Goal: Complete application form: Complete application form

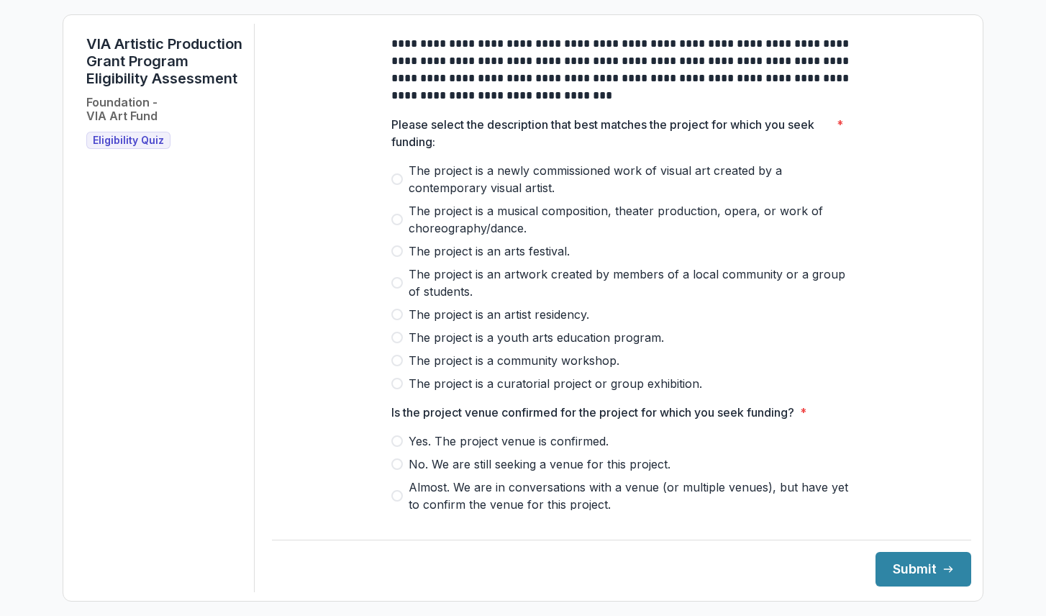
click at [408, 185] on span "The project is a newly commissioned work of visual art created by a contemporar…" at bounding box center [629, 179] width 443 height 35
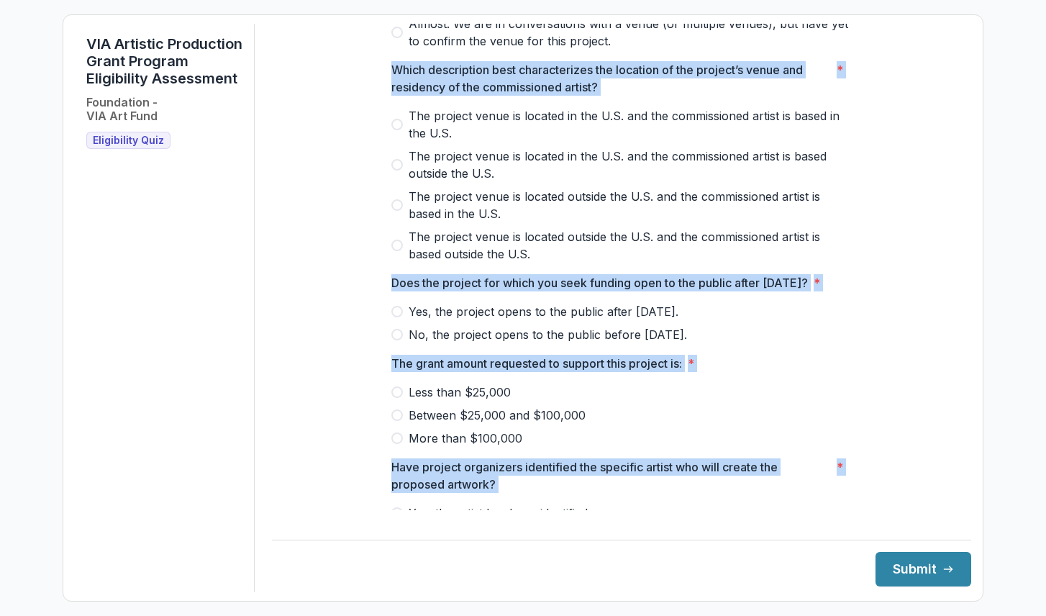
scroll to position [538, 0]
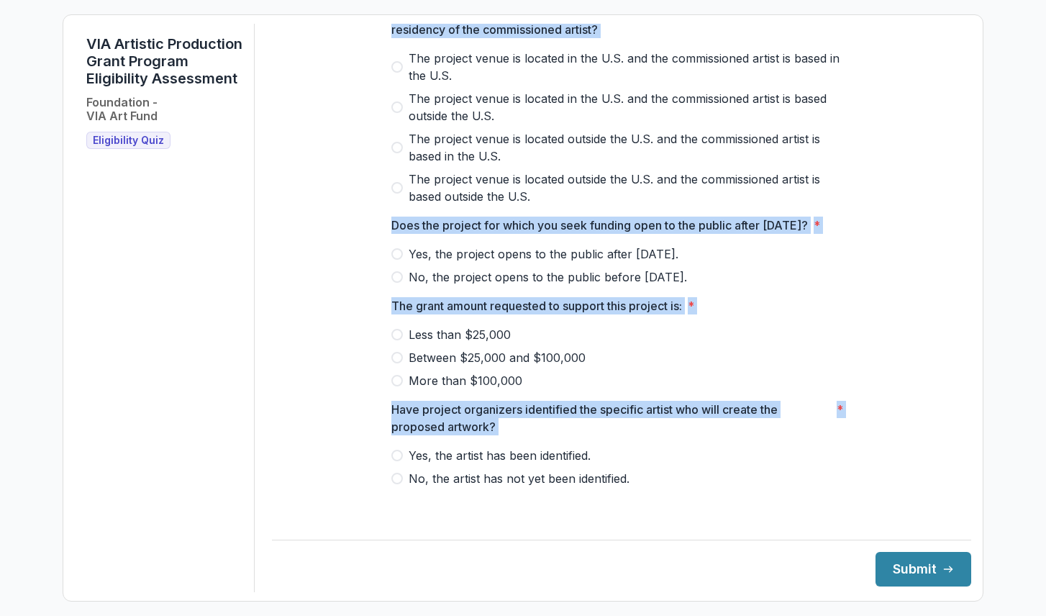
drag, startPoint x: 373, startPoint y: 140, endPoint x: 443, endPoint y: 547, distance: 413.1
click at [443, 547] on div "**********" at bounding box center [621, 308] width 699 height 568
copy div "Loremi dolors ame consectetur adip elit seddoei tem incidid utl etdol mag aliq …"
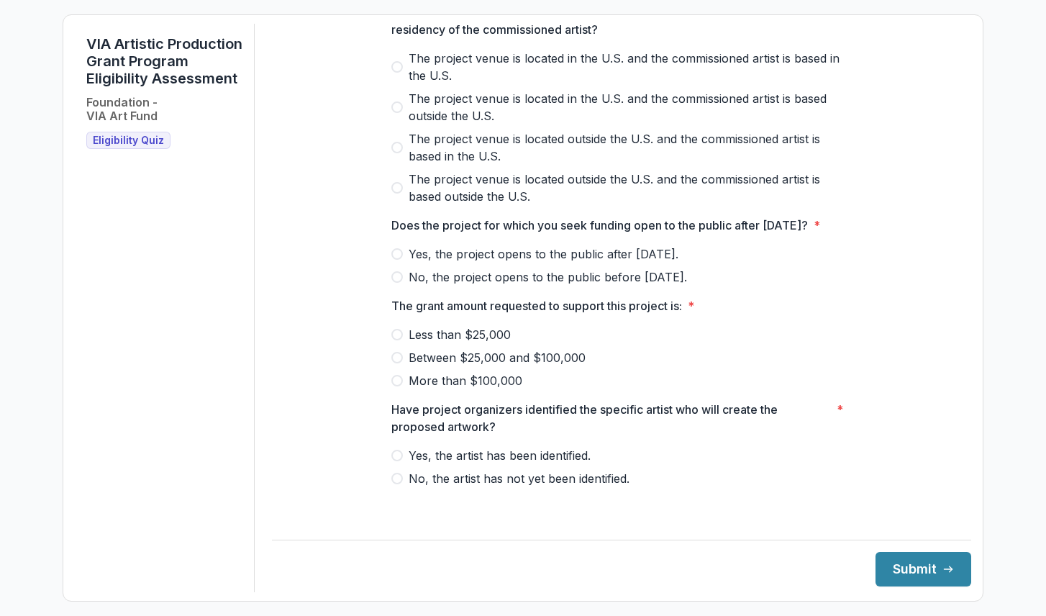
click at [334, 347] on div "**********" at bounding box center [621, 6] width 699 height 1007
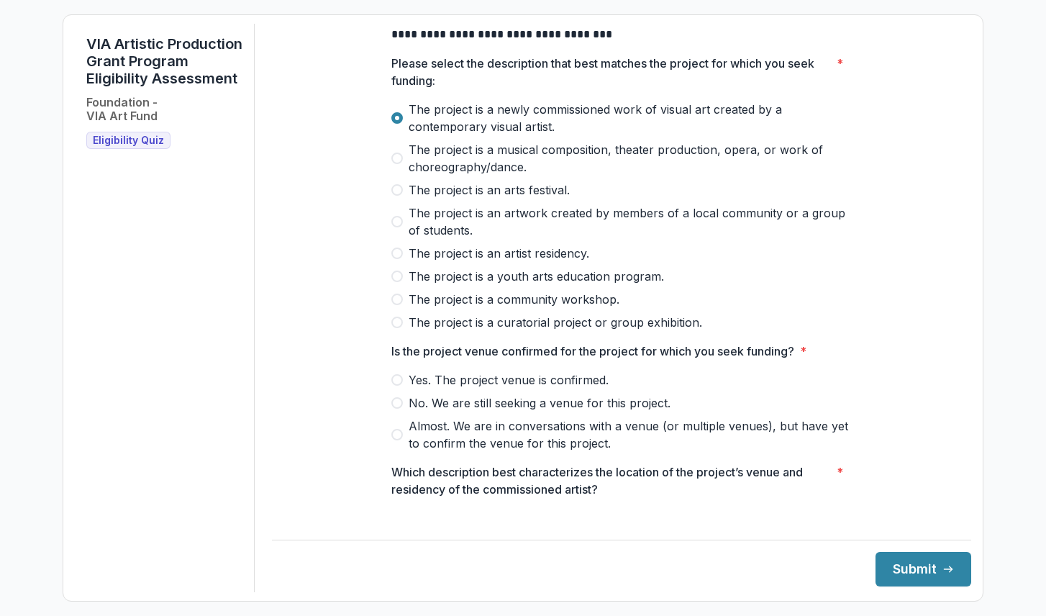
scroll to position [60, 0]
click at [398, 386] on span at bounding box center [397, 381] width 12 height 12
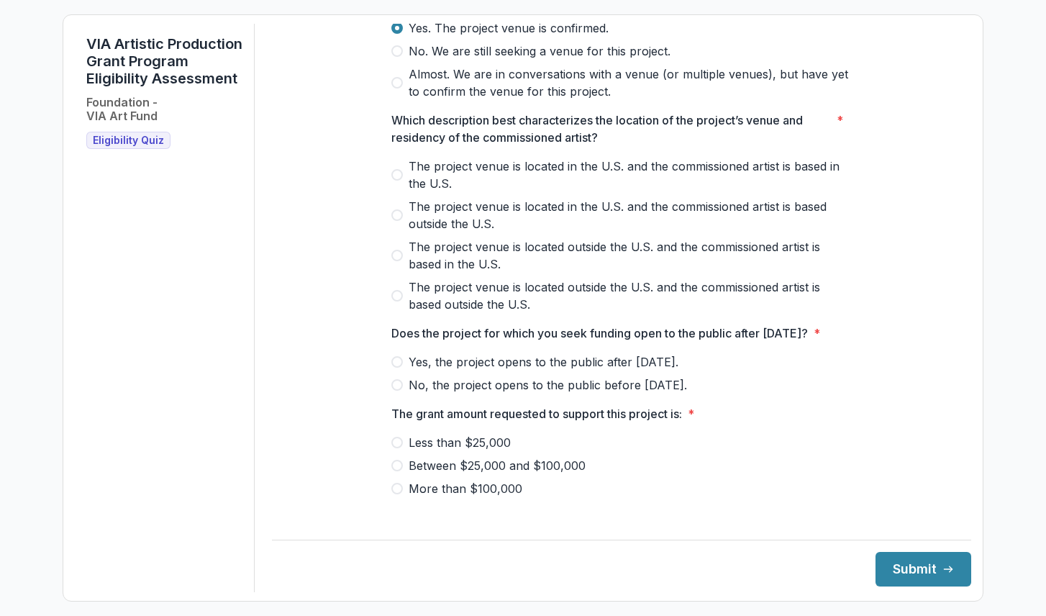
scroll to position [429, 0]
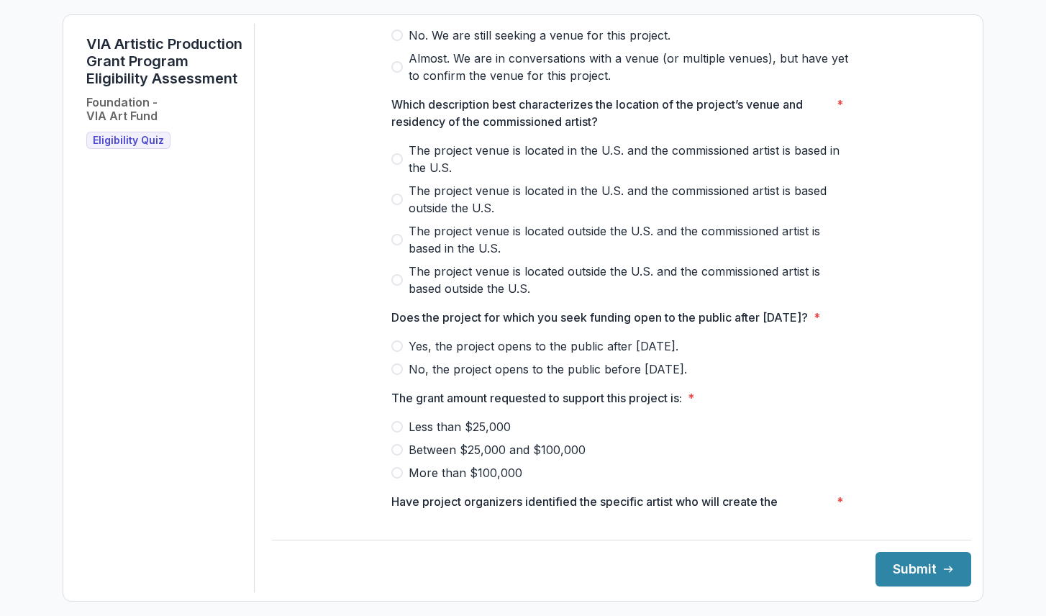
click at [392, 285] on span at bounding box center [397, 280] width 12 height 12
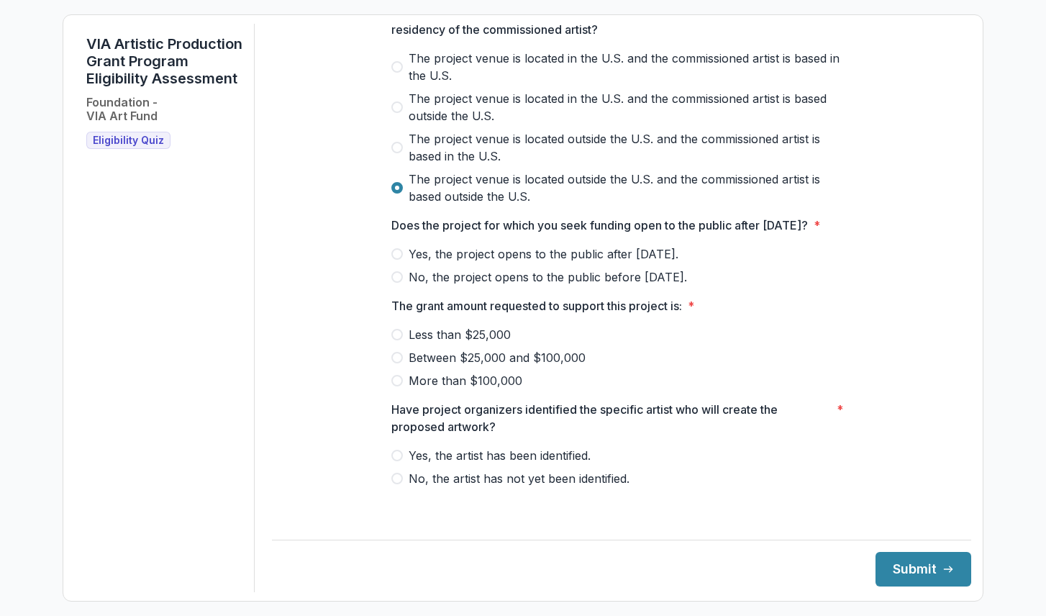
scroll to position [538, 0]
click at [403, 262] on label "Yes, the project opens to the public after [DATE]." at bounding box center [621, 253] width 460 height 17
click at [393, 340] on span at bounding box center [397, 335] width 12 height 12
click at [393, 461] on span at bounding box center [397, 455] width 12 height 12
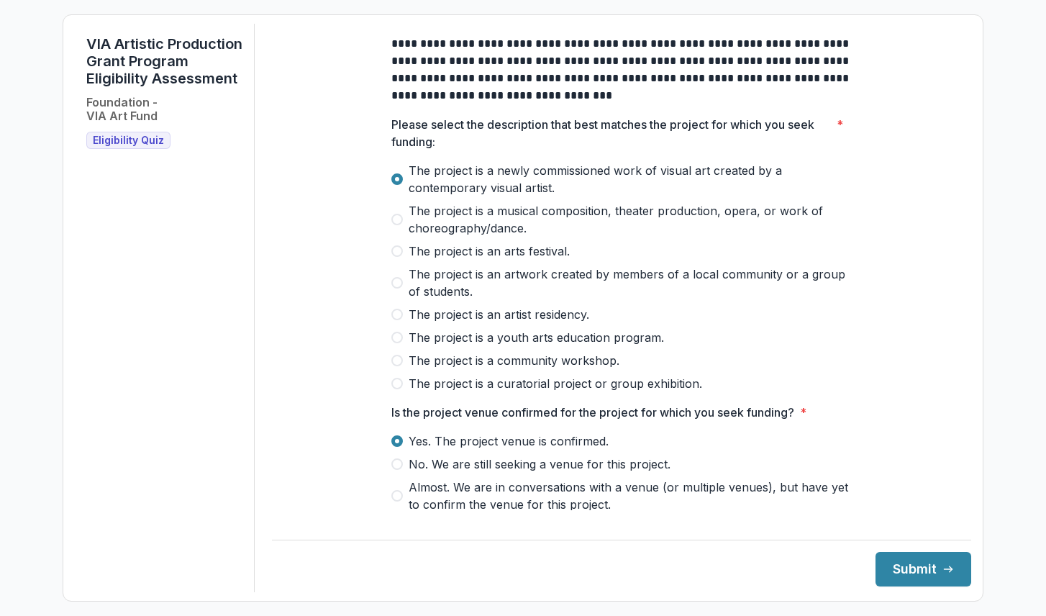
scroll to position [0, 0]
click at [892, 555] on button "Submit" at bounding box center [923, 569] width 96 height 35
click at [429, 190] on span "The project is a newly commissioned work of visual art created by a contemporar…" at bounding box center [629, 179] width 443 height 35
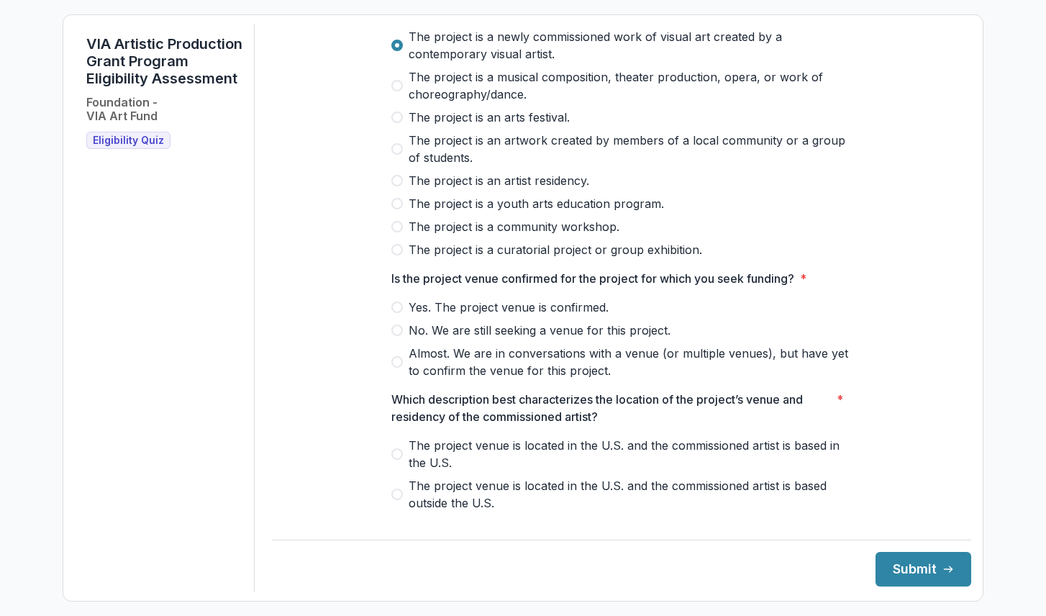
scroll to position [132, 0]
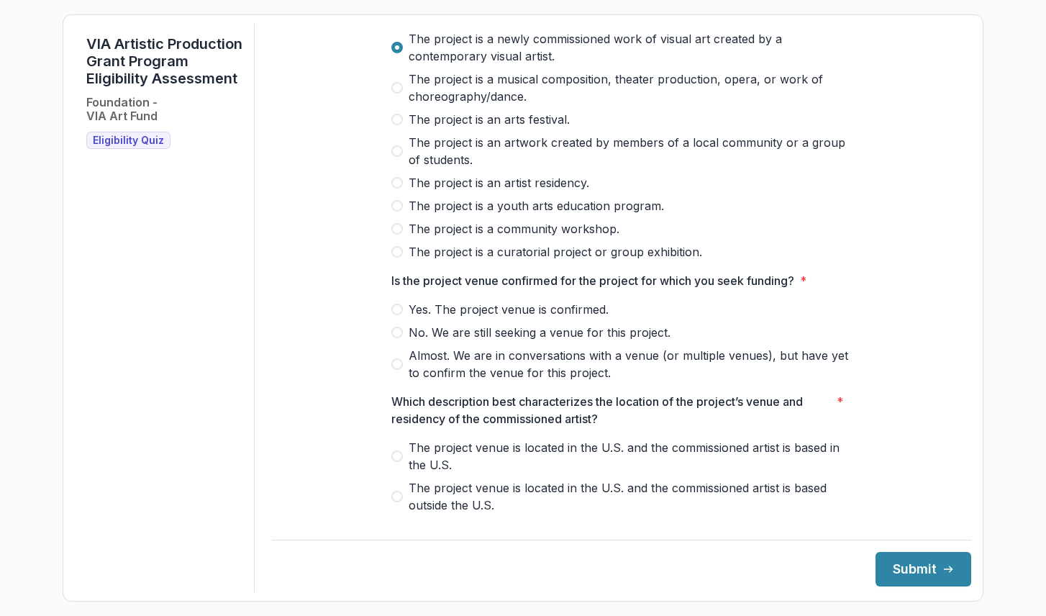
click at [412, 318] on span "Yes. The project venue is confirmed." at bounding box center [508, 309] width 200 height 17
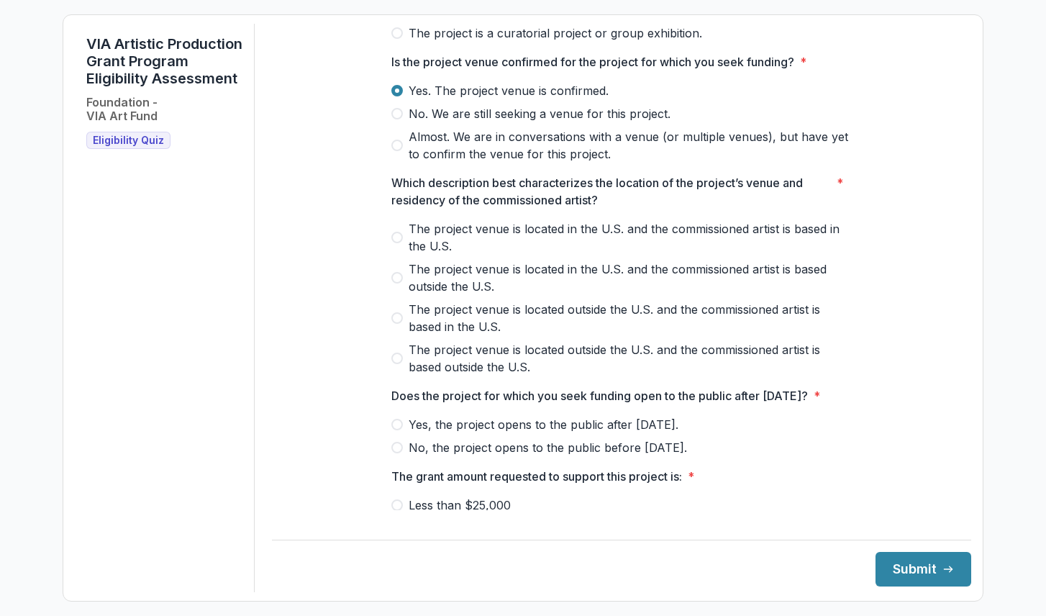
scroll to position [351, 0]
click at [401, 288] on label "The project venue is located in the U.S. and the commissioned artist is based o…" at bounding box center [621, 277] width 460 height 35
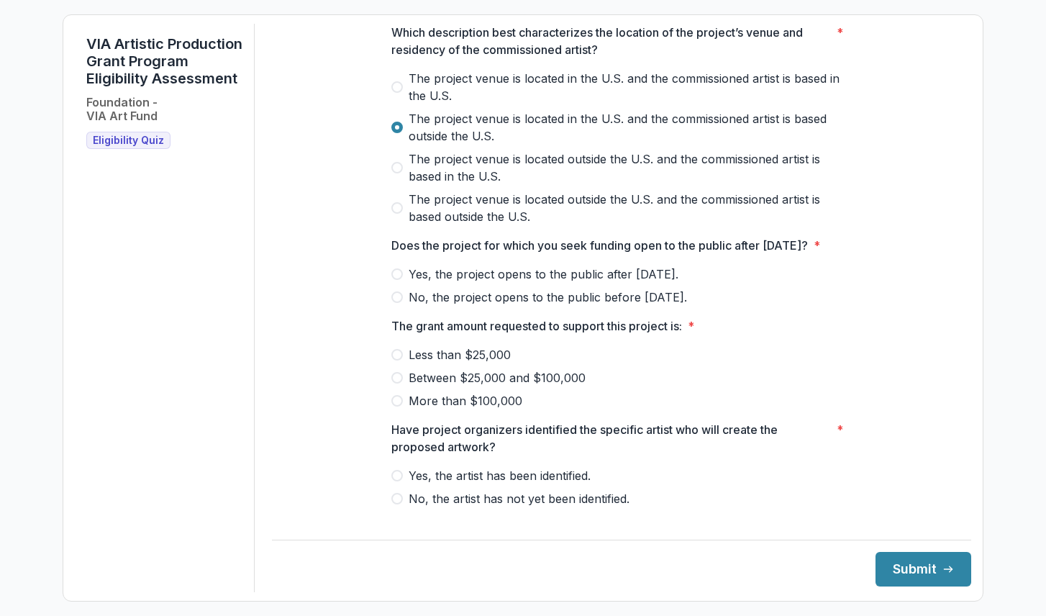
scroll to position [503, 0]
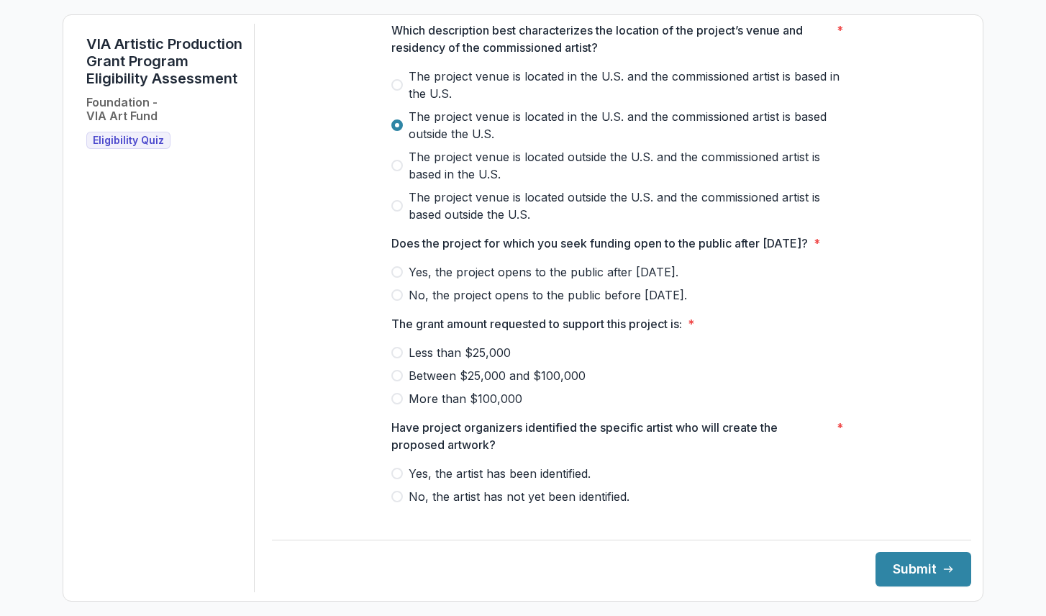
click at [408, 280] on span "Yes, the project opens to the public after [DATE]." at bounding box center [543, 271] width 270 height 17
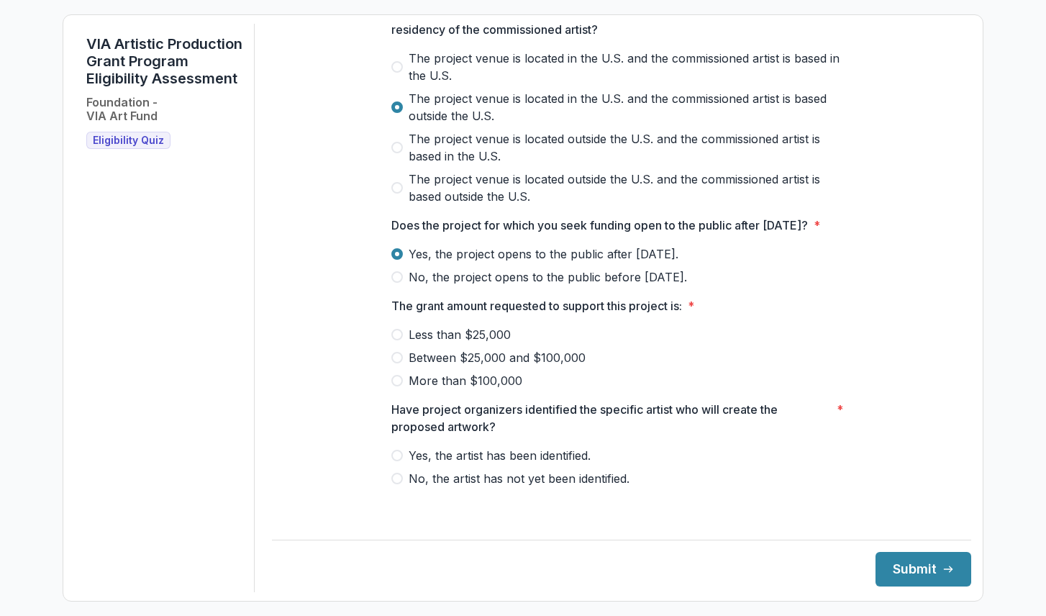
scroll to position [538, 0]
click at [401, 343] on label "Less than $25,000" at bounding box center [621, 334] width 460 height 17
click at [411, 463] on span "Yes, the artist has been identified." at bounding box center [499, 455] width 182 height 17
click at [909, 571] on button "Submit" at bounding box center [923, 569] width 96 height 35
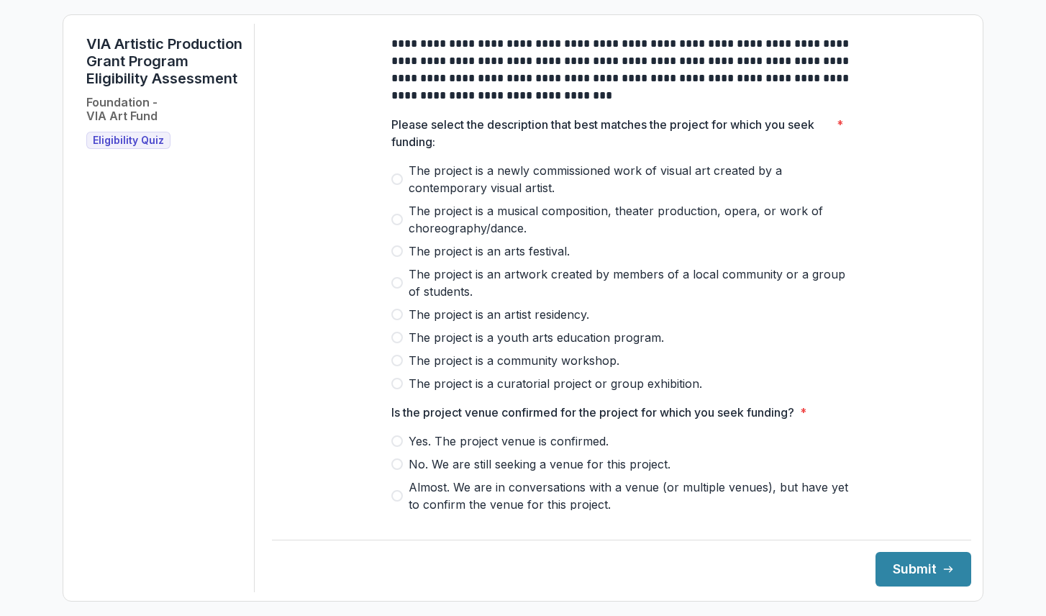
click at [474, 186] on span "The project is a newly commissioned work of visual art created by a contemporar…" at bounding box center [629, 179] width 443 height 35
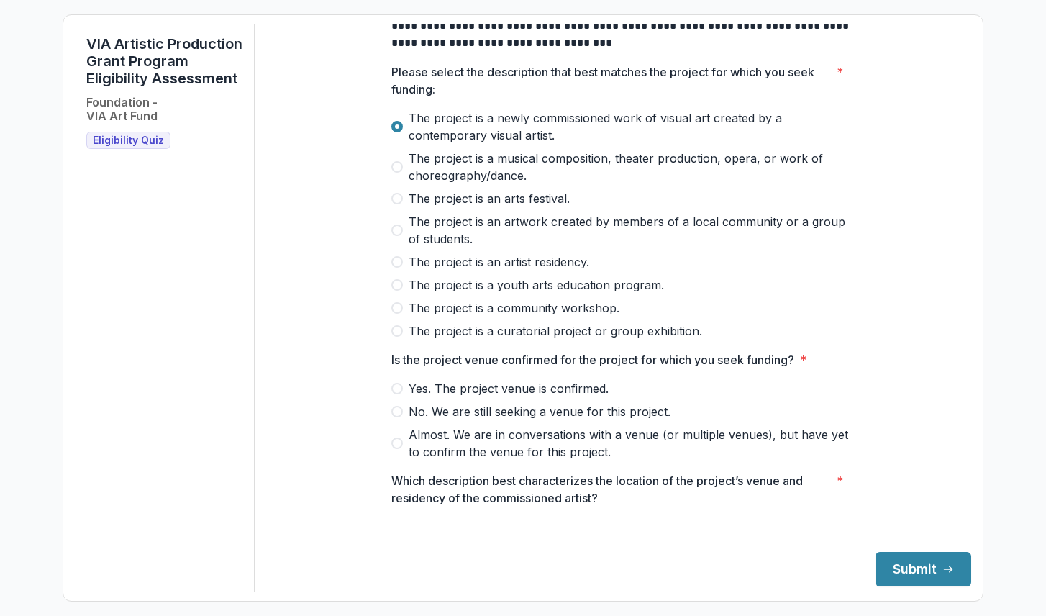
scroll to position [142, 0]
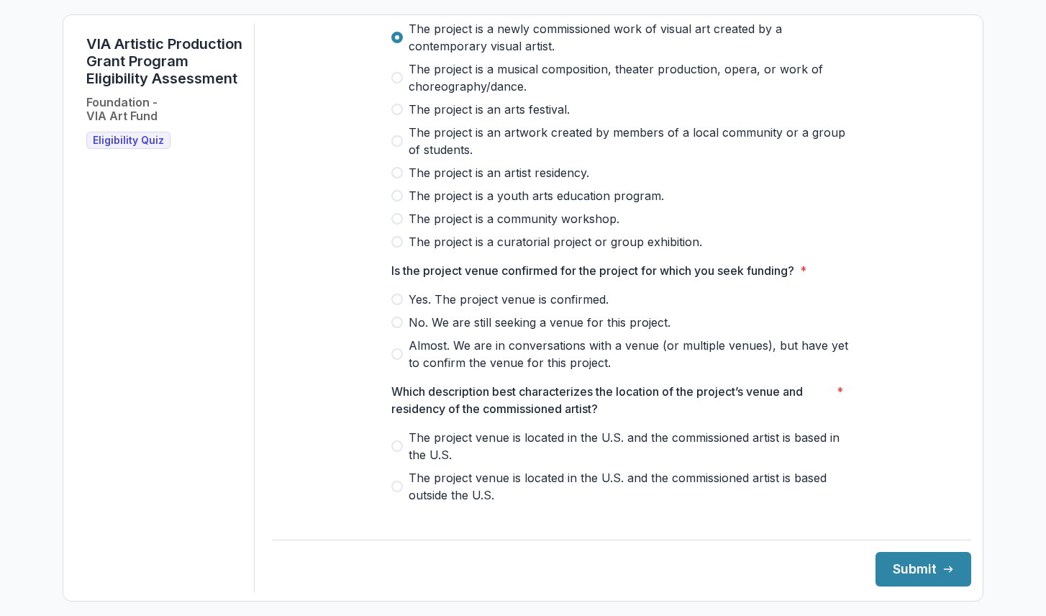
click at [419, 308] on span "Yes. The project venue is confirmed." at bounding box center [508, 299] width 200 height 17
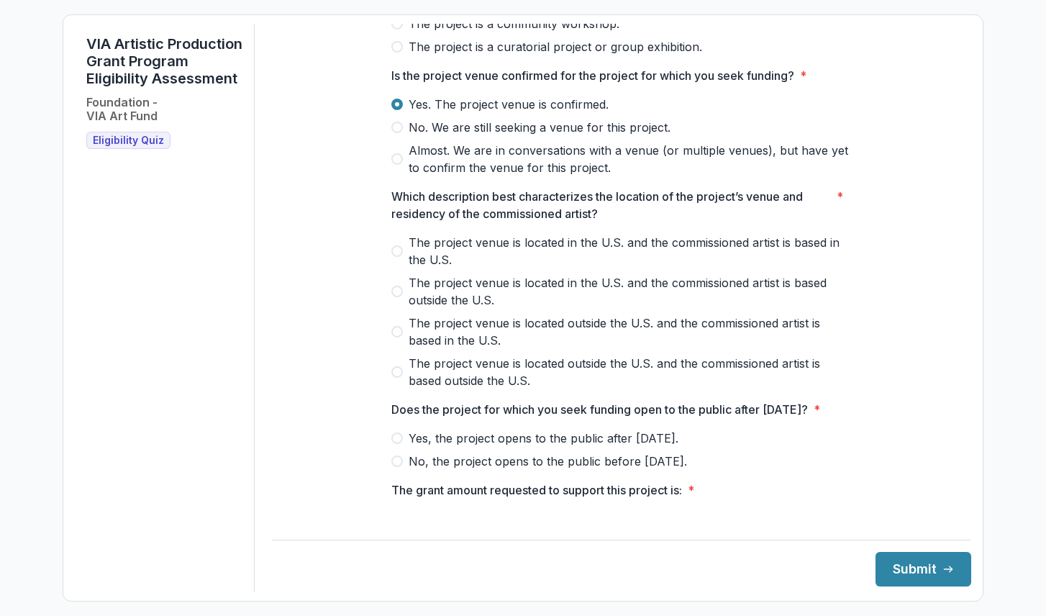
click at [418, 268] on span "The project venue is located in the U.S. and the commissioned artist is based i…" at bounding box center [629, 251] width 443 height 35
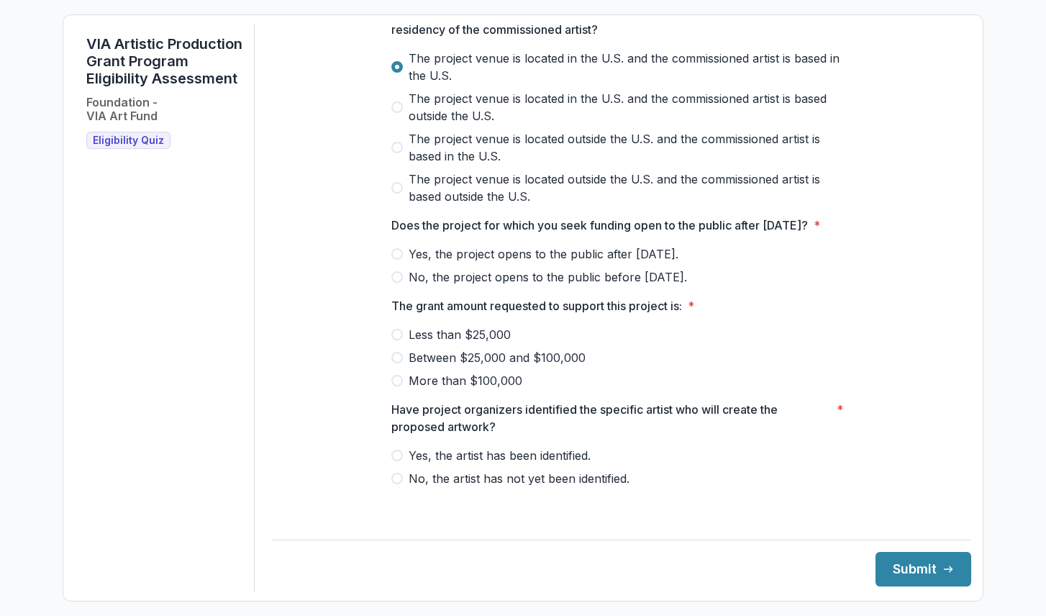
scroll to position [538, 0]
click at [428, 258] on span "Yes, the project opens to the public after [DATE]." at bounding box center [543, 253] width 270 height 17
click at [430, 366] on span "Between $25,000 and $100,000" at bounding box center [496, 357] width 177 height 17
click at [443, 464] on span "Yes, the artist has been identified." at bounding box center [499, 455] width 182 height 17
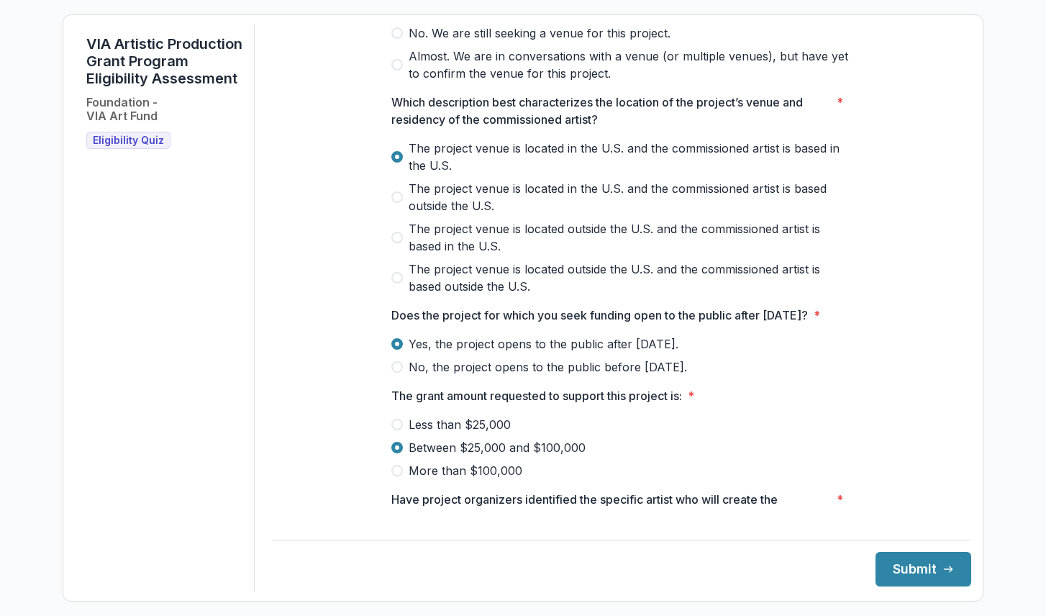
click at [554, 235] on span "The project venue is located outside the U.S. and the commissioned artist is ba…" at bounding box center [629, 237] width 443 height 35
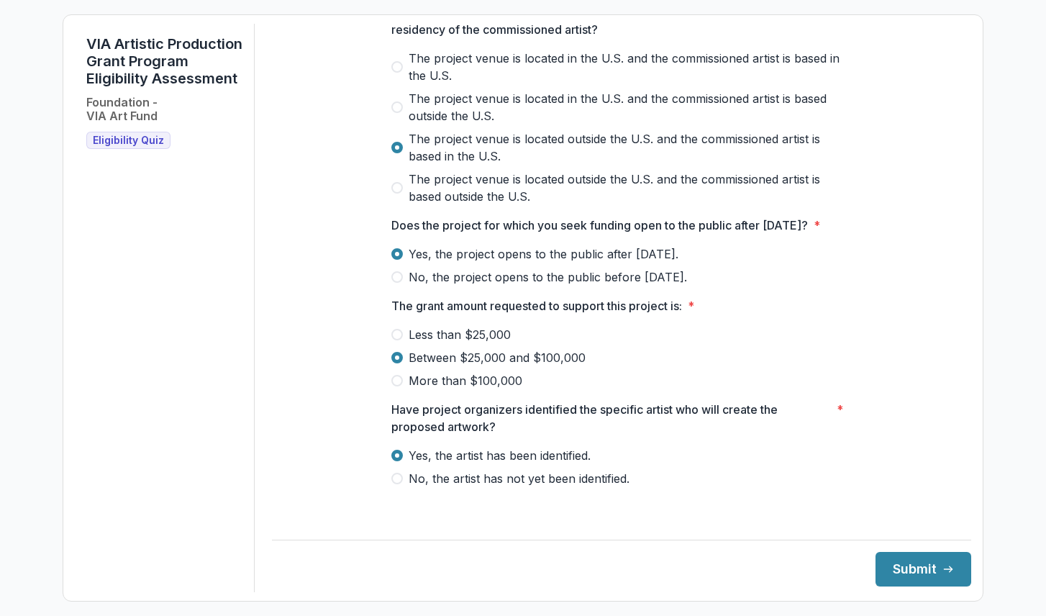
scroll to position [538, 0]
click at [537, 180] on span "The project venue is located outside the U.S. and the commissioned artist is ba…" at bounding box center [629, 187] width 443 height 35
click at [893, 566] on button "Submit" at bounding box center [923, 569] width 96 height 35
